Goal: Communication & Community: Share content

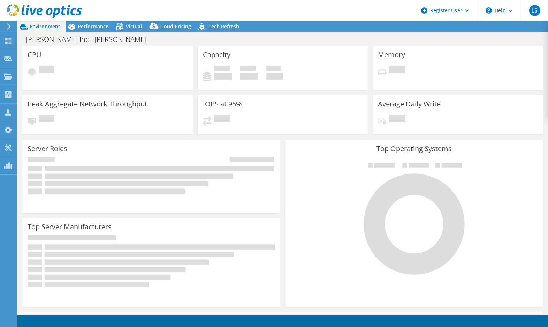
select select "USEast"
select select "USD"
radio input "true"
radio input "false"
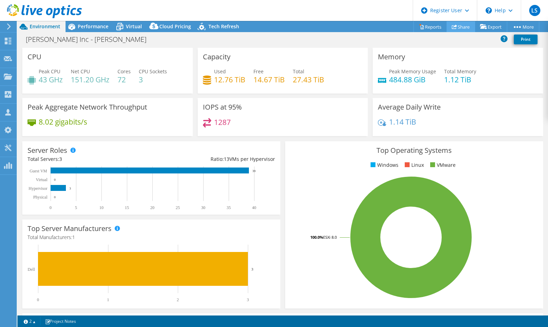
click at [452, 28] on icon at bounding box center [454, 26] width 5 height 5
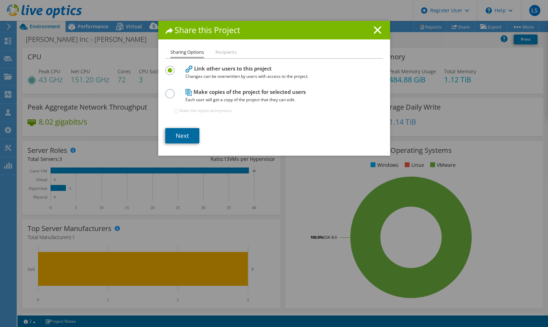
click at [180, 135] on link "Next" at bounding box center [182, 135] width 34 height 15
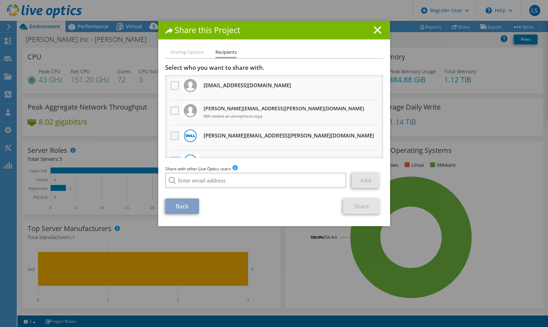
click at [171, 138] on label at bounding box center [176, 135] width 10 height 8
click at [0, 0] on input "checkbox" at bounding box center [0, 0] width 0 height 0
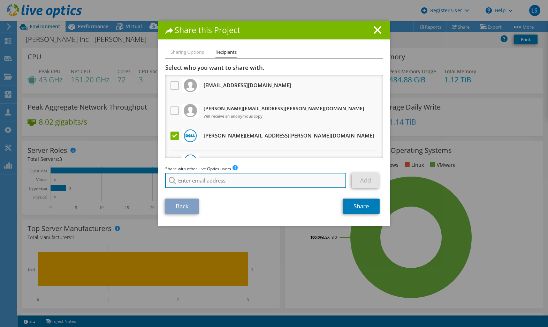
click at [318, 180] on input "search" at bounding box center [255, 180] width 181 height 15
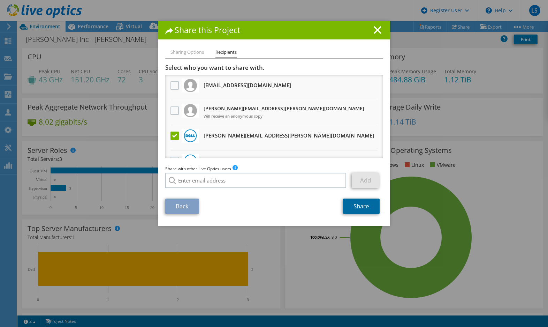
click at [354, 206] on link "Share" at bounding box center [361, 205] width 37 height 15
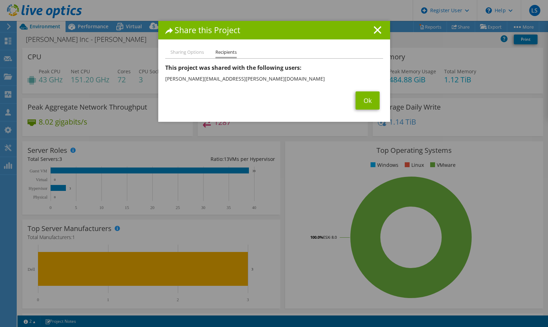
drag, startPoint x: 190, startPoint y: 81, endPoint x: 197, endPoint y: 81, distance: 6.3
click at [190, 81] on li "[PERSON_NAME][EMAIL_ADDRESS][PERSON_NAME][DOMAIN_NAME]" at bounding box center [274, 78] width 218 height 11
click at [370, 95] on link "Ok" at bounding box center [368, 100] width 24 height 18
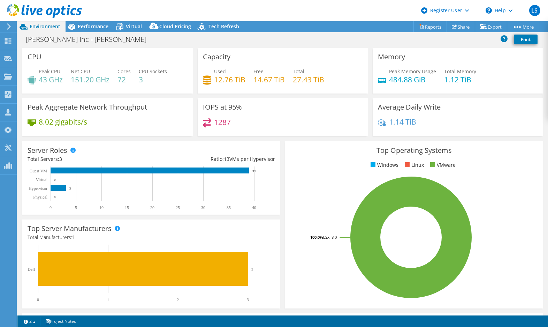
click at [203, 38] on div "[PERSON_NAME] Inc - [PERSON_NAME] Print" at bounding box center [282, 39] width 531 height 13
click at [224, 2] on header "LS Dell User [PERSON_NAME] [PERSON_NAME][EMAIL_ADDRESS][DOMAIN_NAME] Dell My Pr…" at bounding box center [274, 10] width 548 height 21
drag, startPoint x: 198, startPoint y: 12, endPoint x: 293, endPoint y: 7, distance: 94.6
click at [197, 12] on header "LS Dell User [PERSON_NAME] [PERSON_NAME][EMAIL_ADDRESS][DOMAIN_NAME] Dell My Pr…" at bounding box center [274, 10] width 548 height 21
